Goal: Go to known website: Go to known website

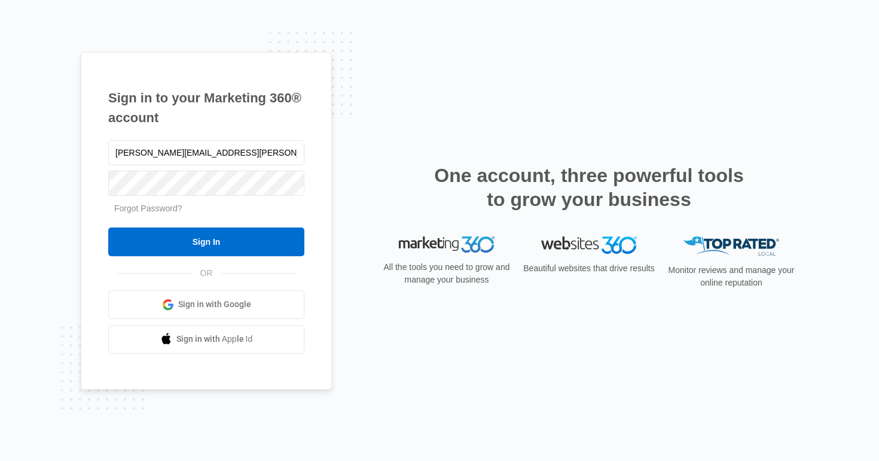
type input "[PERSON_NAME][EMAIL_ADDRESS][PERSON_NAME][DOMAIN_NAME]"
click at [108, 227] on input "Sign In" at bounding box center [206, 241] width 196 height 29
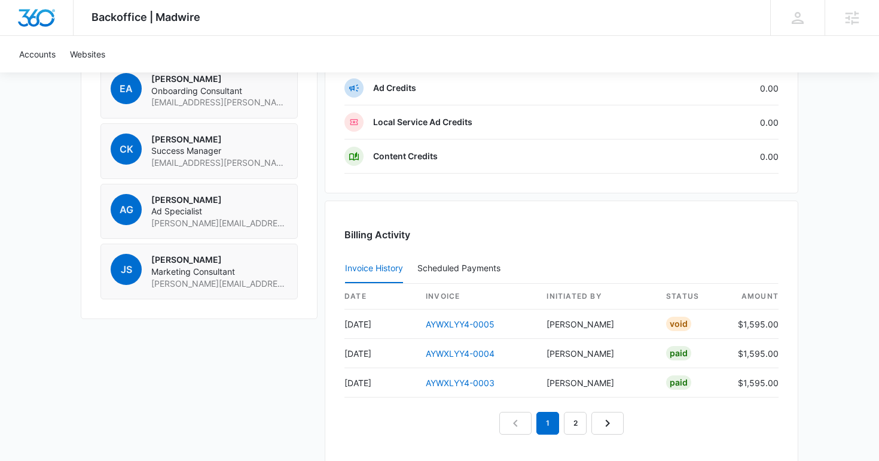
scroll to position [911, 0]
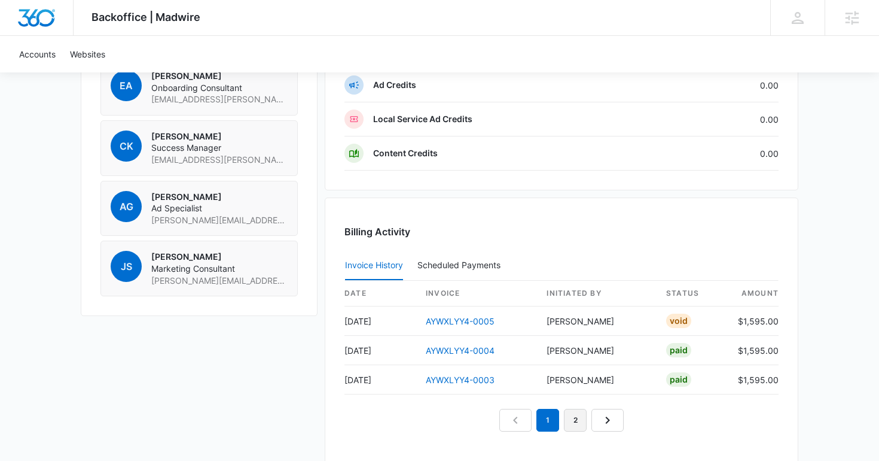
click at [579, 419] on link "2" at bounding box center [575, 420] width 23 height 23
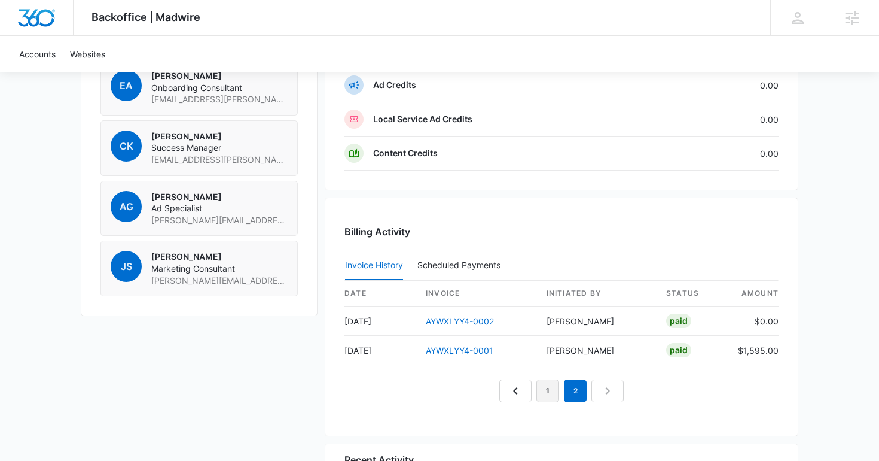
click at [550, 388] on link "1" at bounding box center [548, 390] width 23 height 23
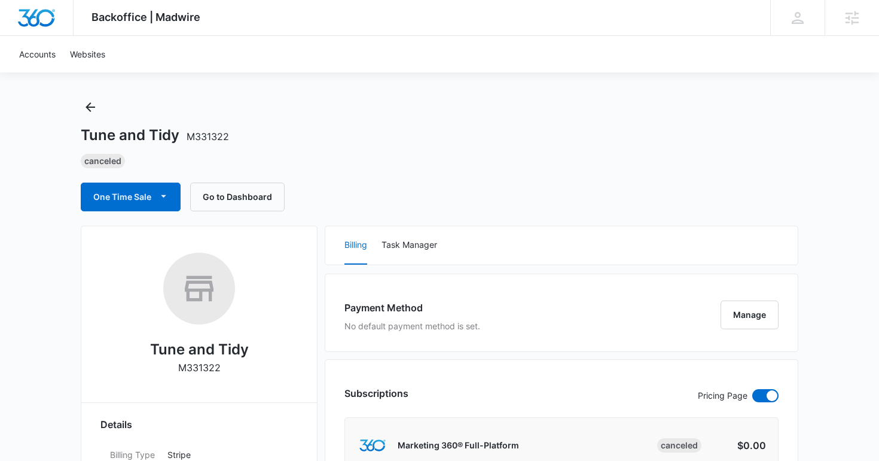
scroll to position [0, 0]
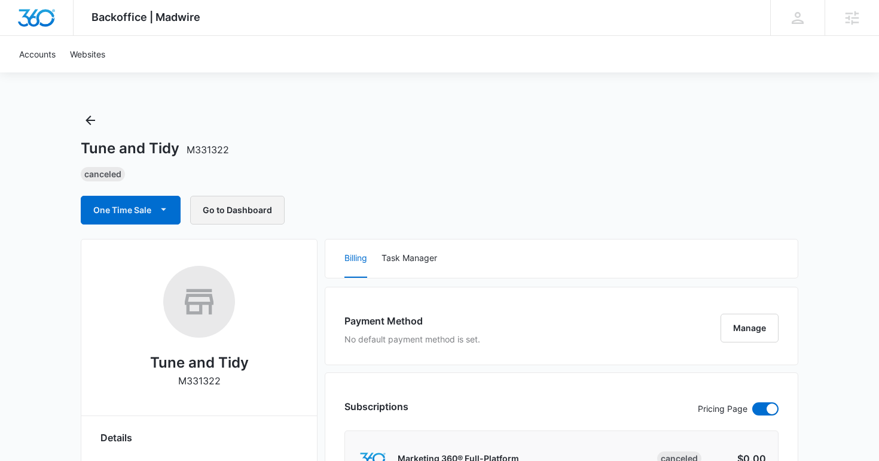
click at [242, 202] on button "Go to Dashboard" at bounding box center [237, 210] width 95 height 29
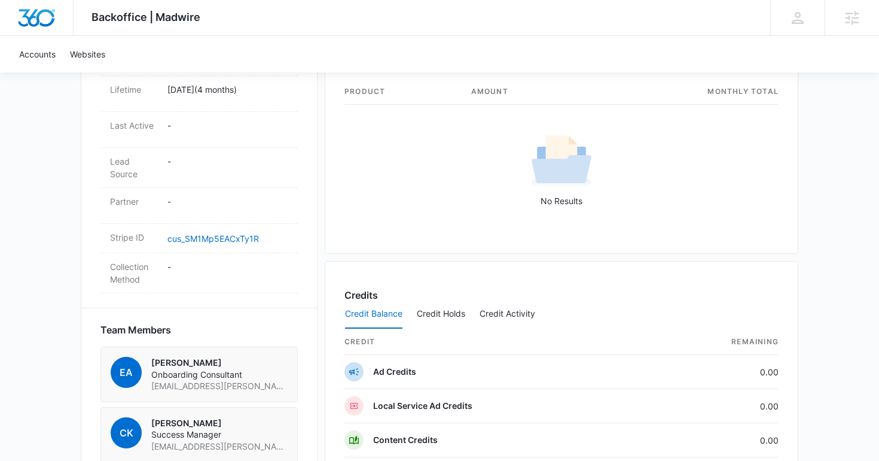
scroll to position [613, 0]
